Goal: Task Accomplishment & Management: Manage account settings

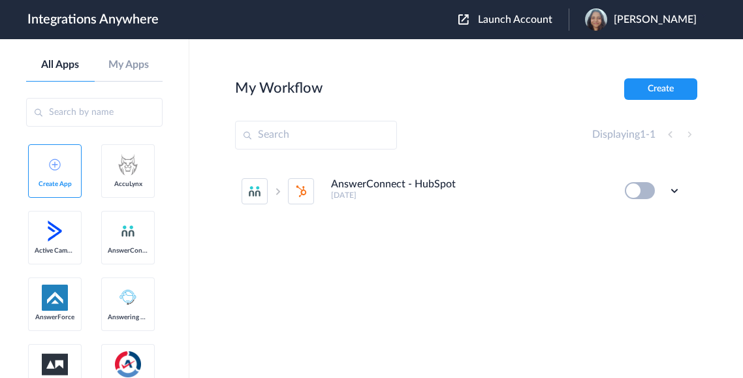
click at [325, 139] on input "text" at bounding box center [316, 135] width 162 height 29
click at [533, 20] on span "Launch Account" at bounding box center [515, 19] width 74 height 10
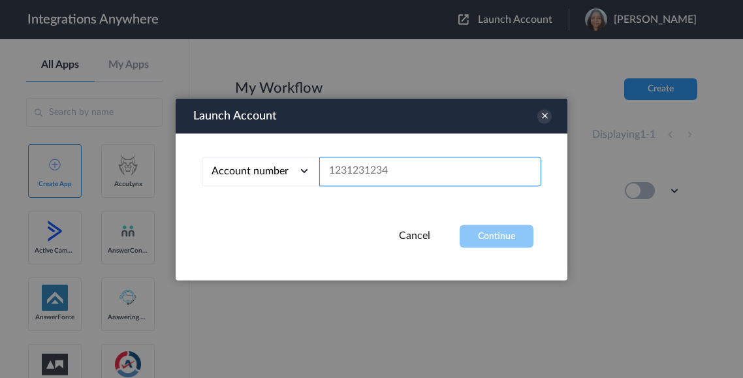
click at [387, 172] on input "text" at bounding box center [430, 171] width 222 height 29
paste input "3362781594"
type input "3362781594"
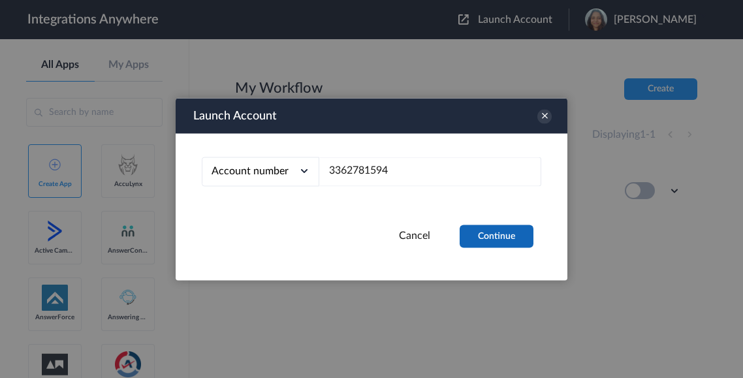
click at [495, 236] on button "Continue" at bounding box center [497, 236] width 74 height 23
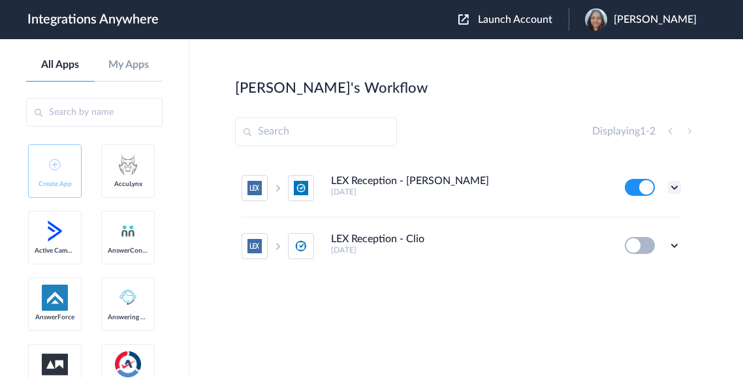
click at [674, 191] on icon at bounding box center [674, 187] width 13 height 13
click at [647, 241] on link "Task history" at bounding box center [637, 241] width 63 height 9
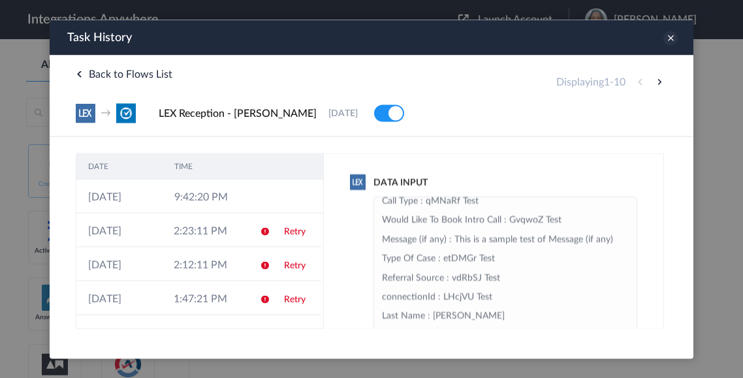
click at [668, 41] on icon at bounding box center [671, 38] width 14 height 14
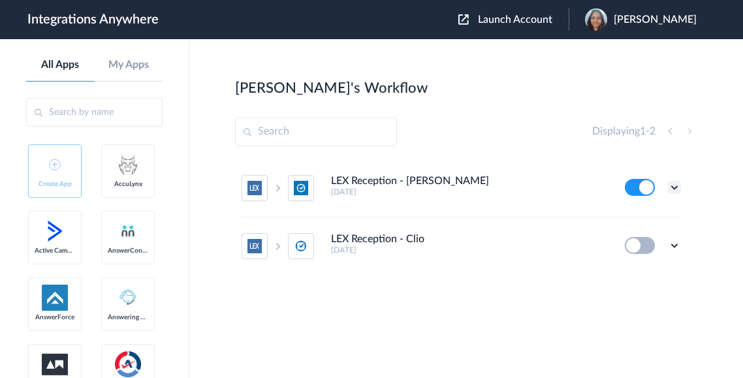
click at [673, 187] on icon at bounding box center [674, 187] width 13 height 13
click at [388, 181] on h4 "LEX Reception - [PERSON_NAME]" at bounding box center [410, 181] width 158 height 12
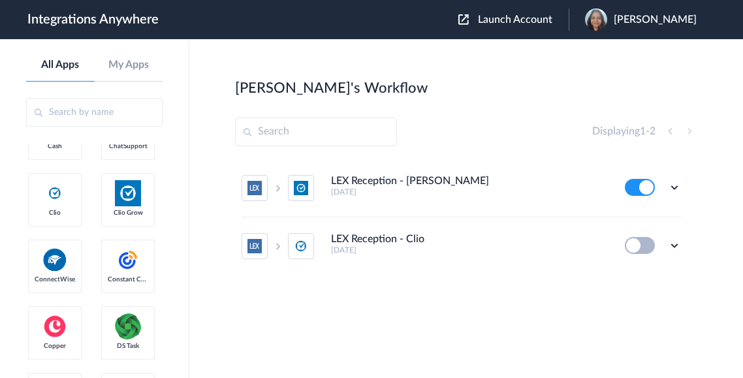
scroll to position [372, 0]
click at [673, 190] on icon at bounding box center [674, 187] width 13 height 13
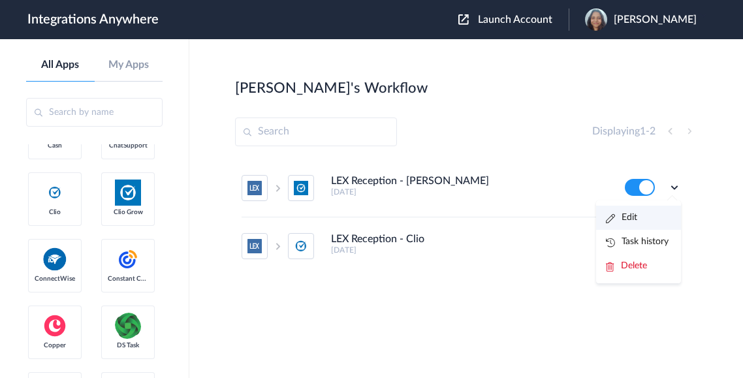
click at [645, 217] on li "Edit" at bounding box center [638, 218] width 85 height 24
click at [676, 188] on icon at bounding box center [674, 187] width 13 height 13
click at [632, 238] on link "Task history" at bounding box center [637, 241] width 63 height 9
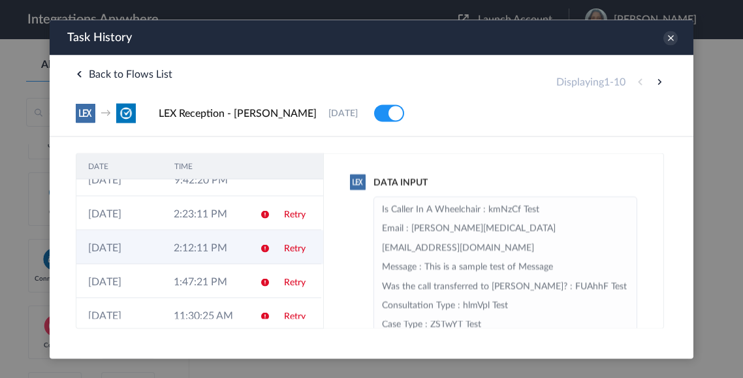
scroll to position [0, 0]
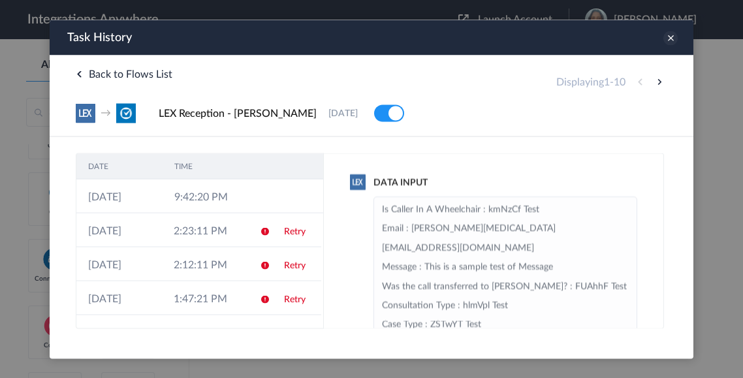
click at [670, 41] on icon at bounding box center [671, 38] width 14 height 14
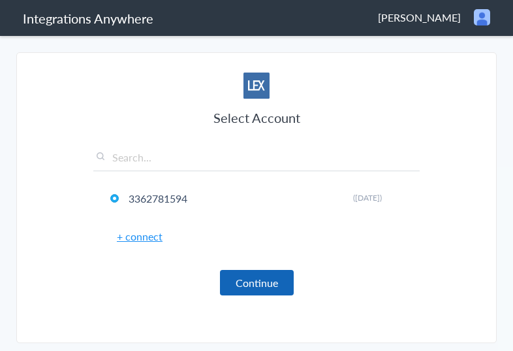
click at [251, 282] on button "Continue" at bounding box center [257, 282] width 74 height 25
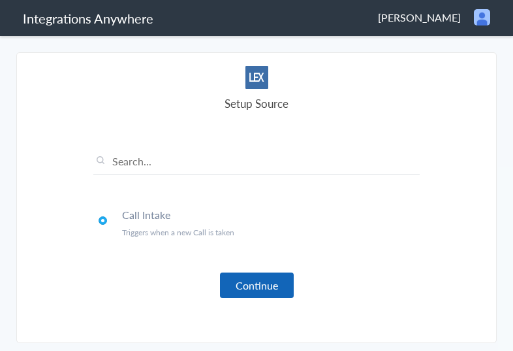
click at [255, 277] on button "Continue" at bounding box center [257, 284] width 74 height 25
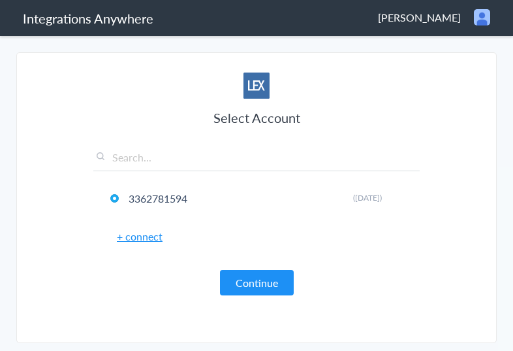
click at [140, 238] on link "+ connect" at bounding box center [140, 236] width 46 height 15
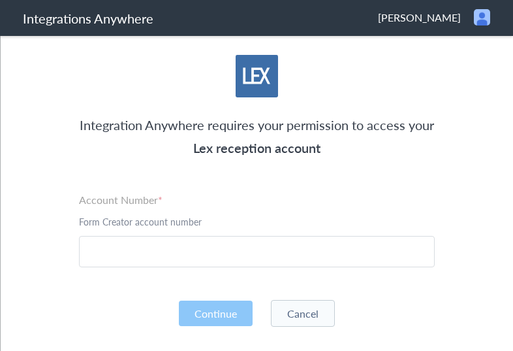
scroll to position [44, 0]
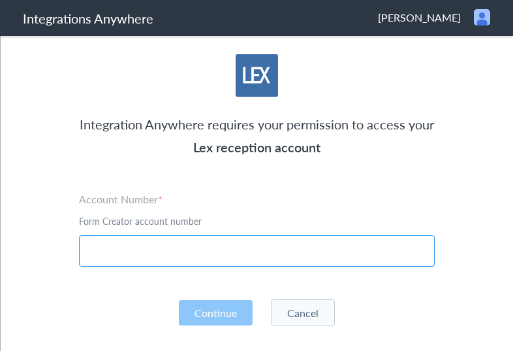
click at [176, 250] on input "text" at bounding box center [257, 250] width 356 height 31
paste input "3362781594"
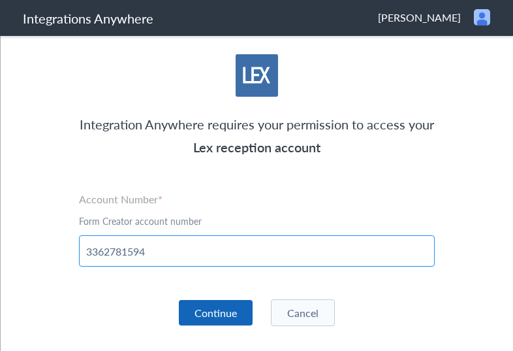
type input "3362781594"
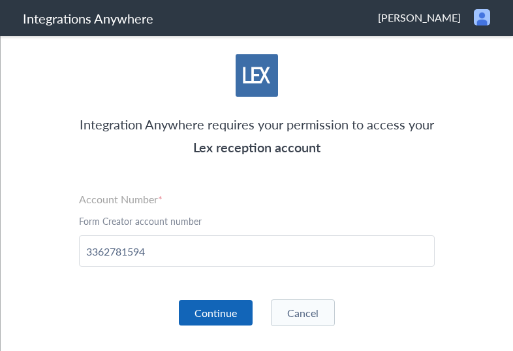
click at [210, 311] on button "Continue" at bounding box center [216, 312] width 74 height 25
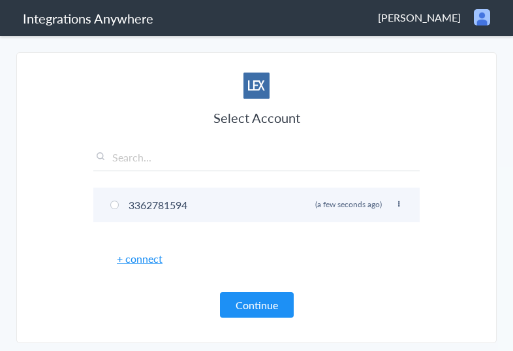
scroll to position [24, 0]
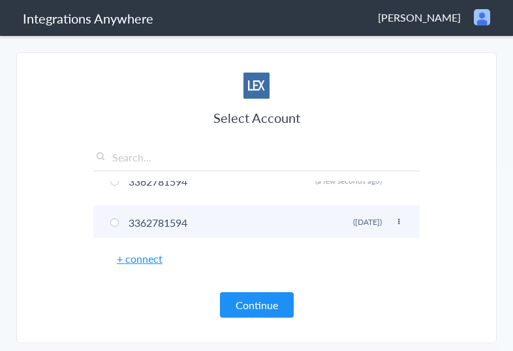
click at [168, 223] on li "3362781594 [PERSON_NAME] ([DATE])" at bounding box center [256, 222] width 327 height 35
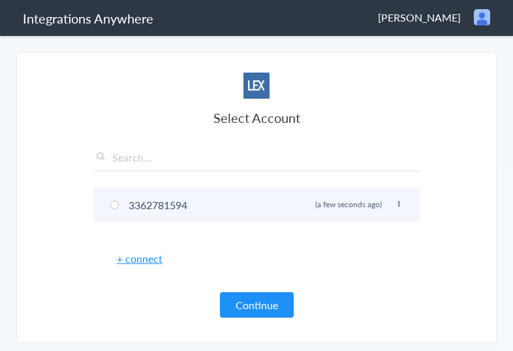
click at [395, 202] on icon at bounding box center [399, 204] width 8 height 7
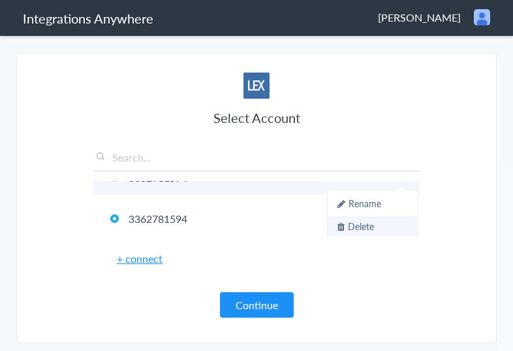
click at [368, 223] on li "Delete" at bounding box center [373, 226] width 90 height 20
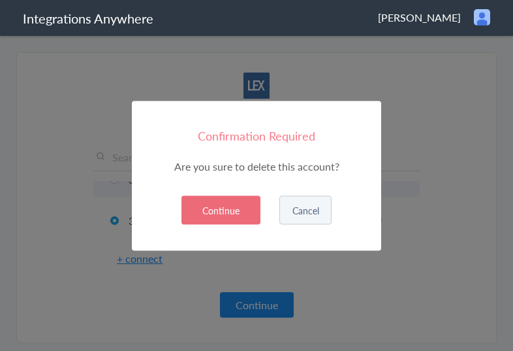
scroll to position [24, 0]
click at [255, 216] on button "Continue" at bounding box center [221, 209] width 79 height 29
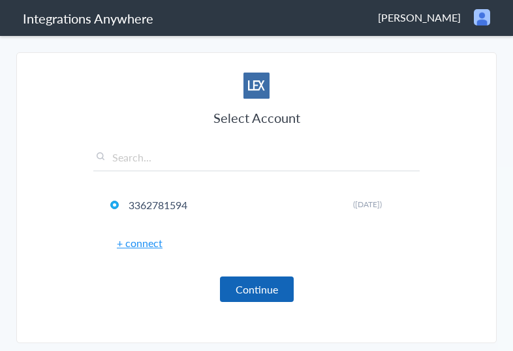
click at [250, 282] on button "Continue" at bounding box center [257, 288] width 74 height 25
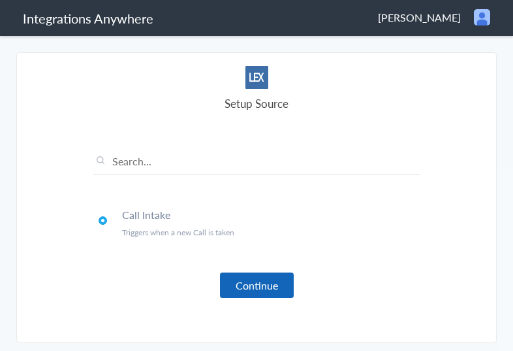
click at [272, 279] on button "Continue" at bounding box center [257, 284] width 74 height 25
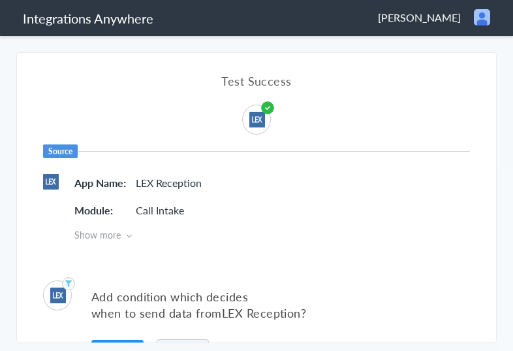
scroll to position [41, 0]
